Goal: Find specific page/section

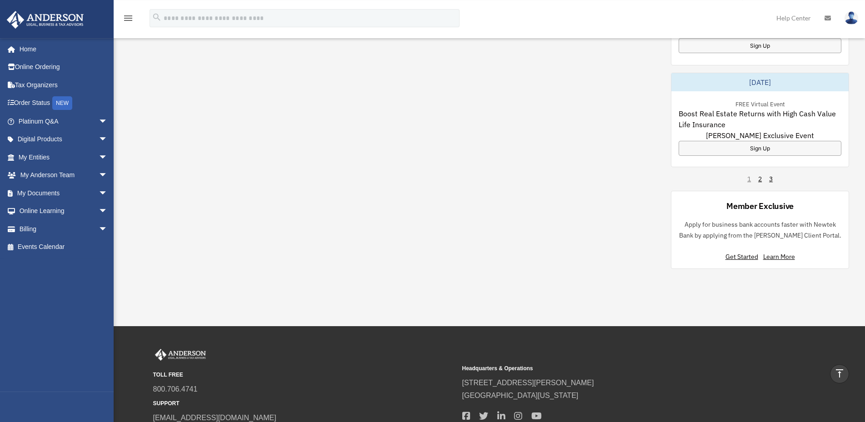
scroll to position [580, 0]
click at [44, 244] on link "Events Calendar" at bounding box center [63, 247] width 115 height 18
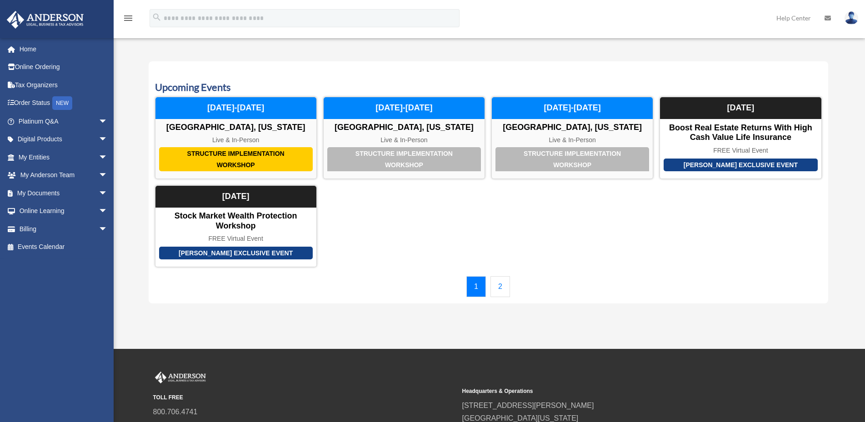
click at [505, 283] on link "2" at bounding box center [500, 286] width 20 height 21
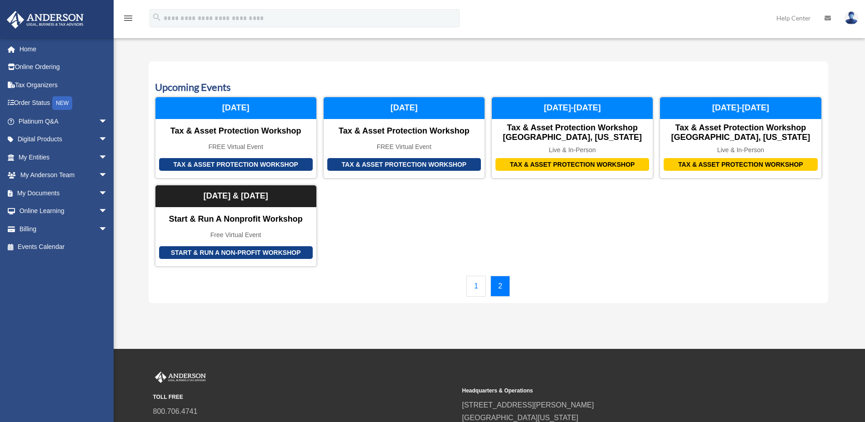
click at [505, 283] on link "2" at bounding box center [500, 286] width 20 height 21
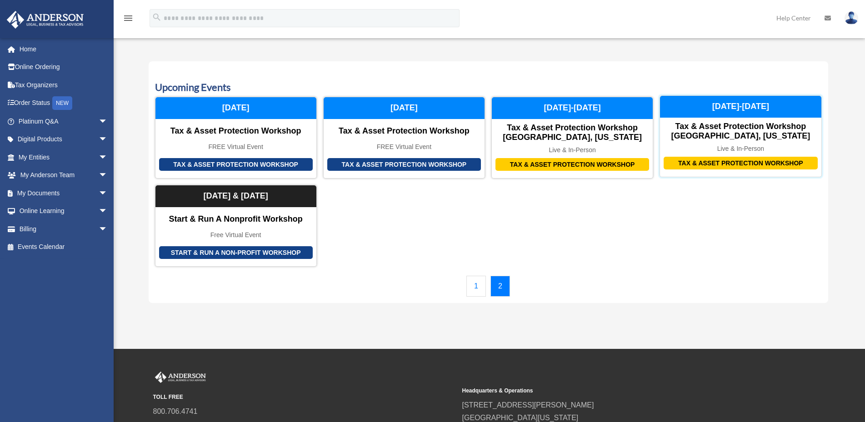
click at [743, 116] on div "[DATE]-[DATE]" at bounding box center [740, 107] width 161 height 22
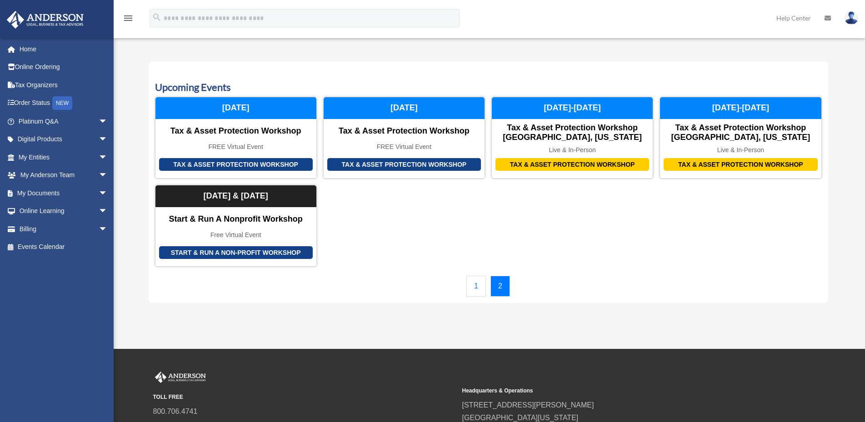
click at [849, 21] on img at bounding box center [852, 17] width 14 height 13
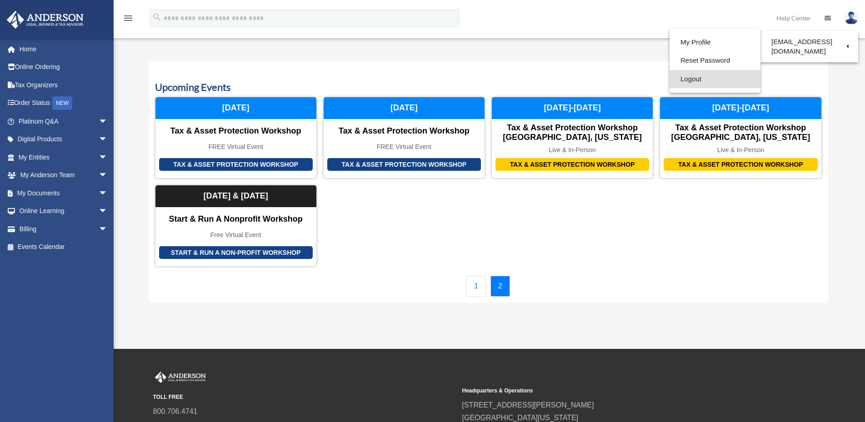
click at [690, 81] on link "Logout" at bounding box center [715, 79] width 91 height 19
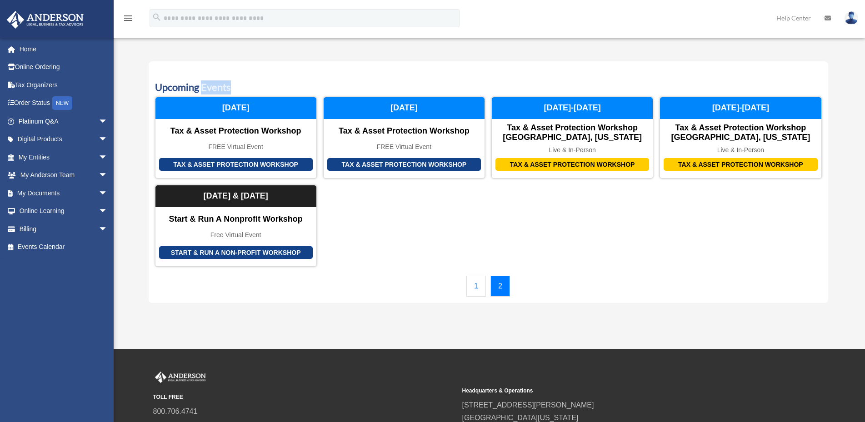
click at [690, 81] on h3 "Upcoming Events" at bounding box center [488, 87] width 667 height 14
